Goal: Transaction & Acquisition: Purchase product/service

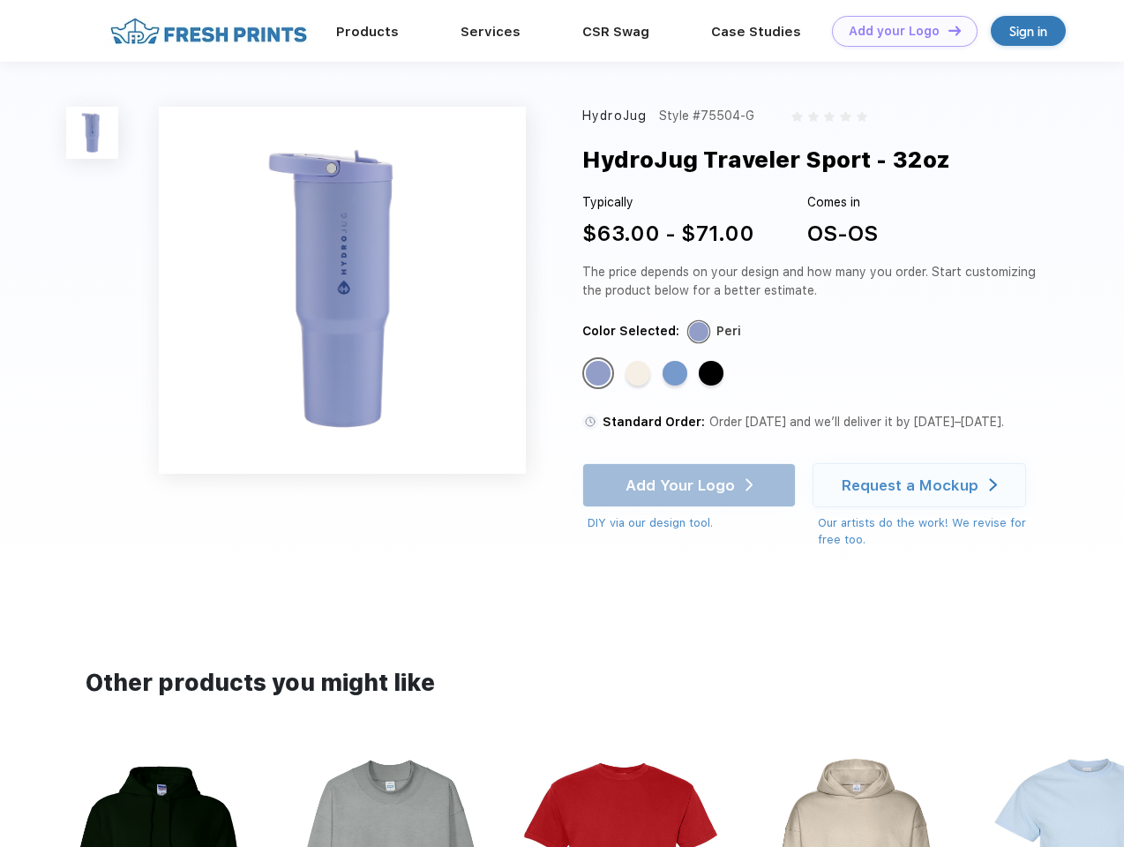
click at [898, 31] on link "Add your Logo Design Tool" at bounding box center [905, 31] width 146 height 31
click at [0, 0] on div "Design Tool" at bounding box center [0, 0] width 0 height 0
click at [946, 30] on link "Add your Logo Design Tool" at bounding box center [905, 31] width 146 height 31
click at [93, 132] on img at bounding box center [92, 133] width 52 height 52
click at [600, 374] on div "Standard Color" at bounding box center [598, 373] width 25 height 25
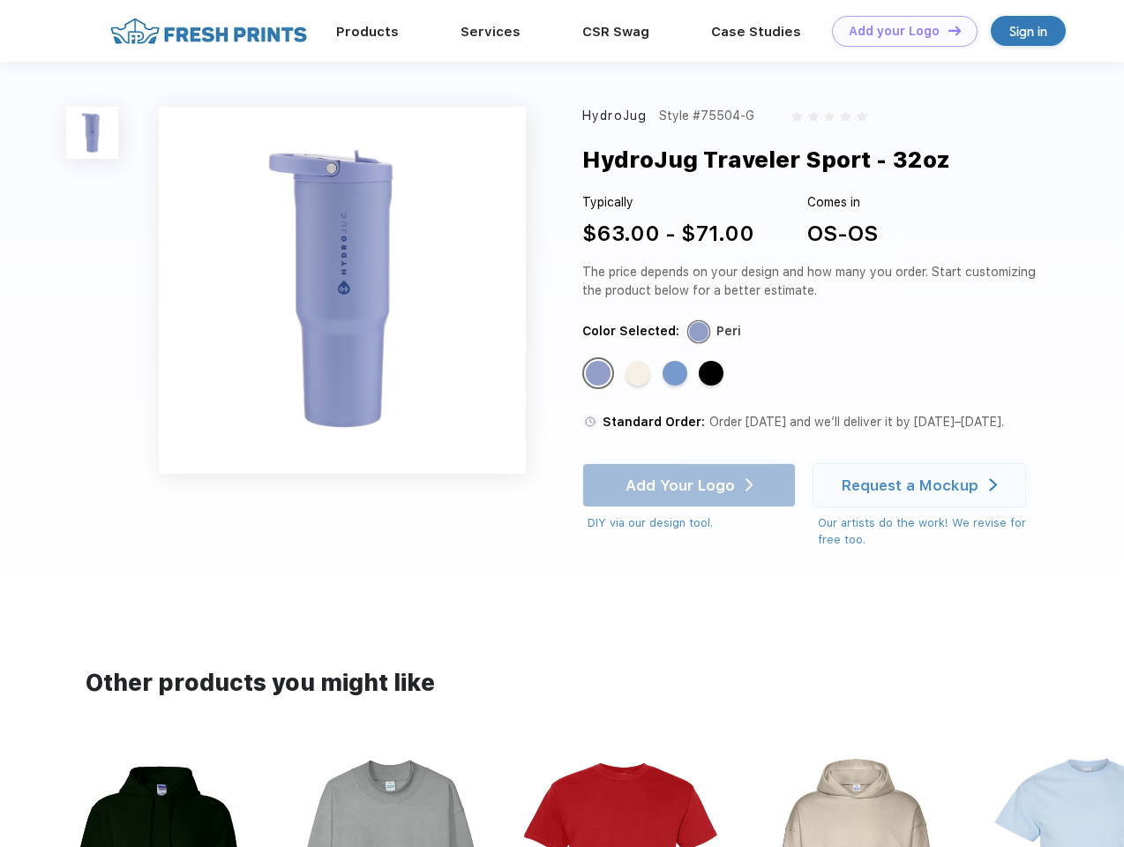
click at [639, 374] on div "Standard Color" at bounding box center [637, 373] width 25 height 25
click at [676, 374] on div "Standard Color" at bounding box center [674, 373] width 25 height 25
click at [713, 374] on div "Standard Color" at bounding box center [710, 373] width 25 height 25
click at [691, 485] on div "Add Your Logo DIY via our design tool. Ah shoot! This product isn't up in our d…" at bounding box center [688, 497] width 213 height 69
click at [922, 485] on div "Request a Mockup" at bounding box center [909, 485] width 137 height 18
